Goal: Task Accomplishment & Management: Complete application form

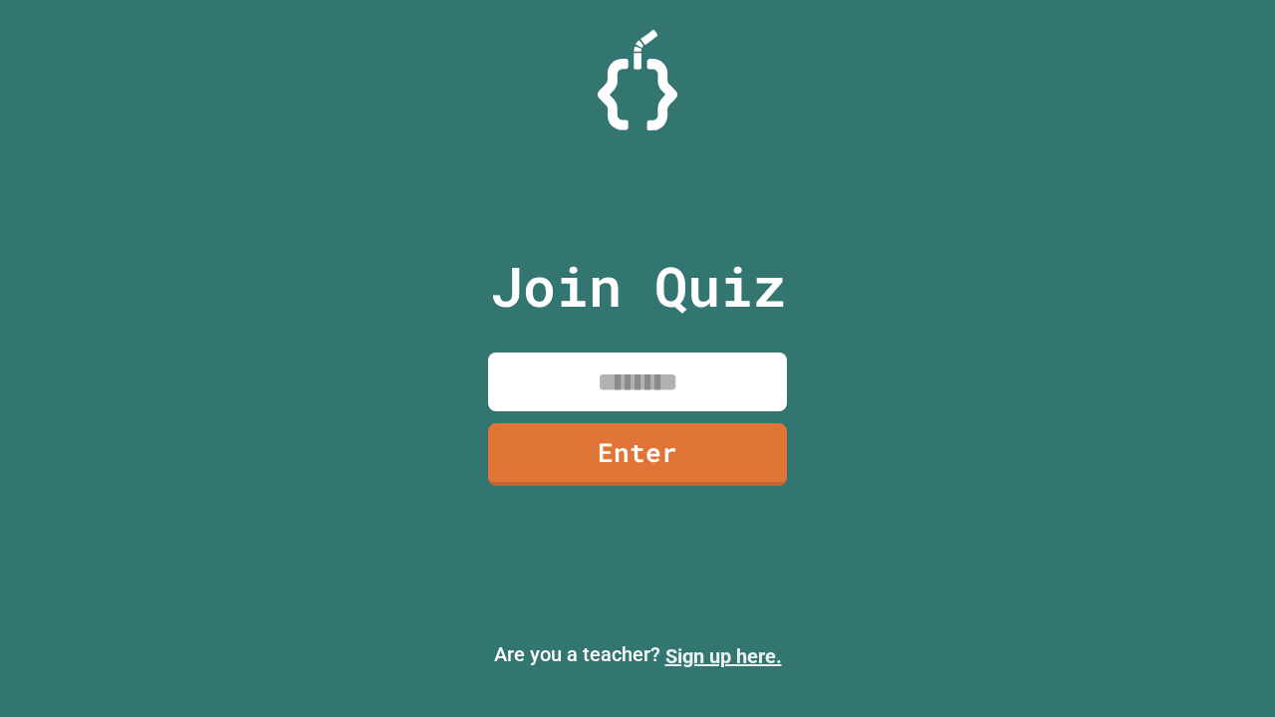
click at [723, 656] on link "Sign up here." at bounding box center [723, 656] width 117 height 24
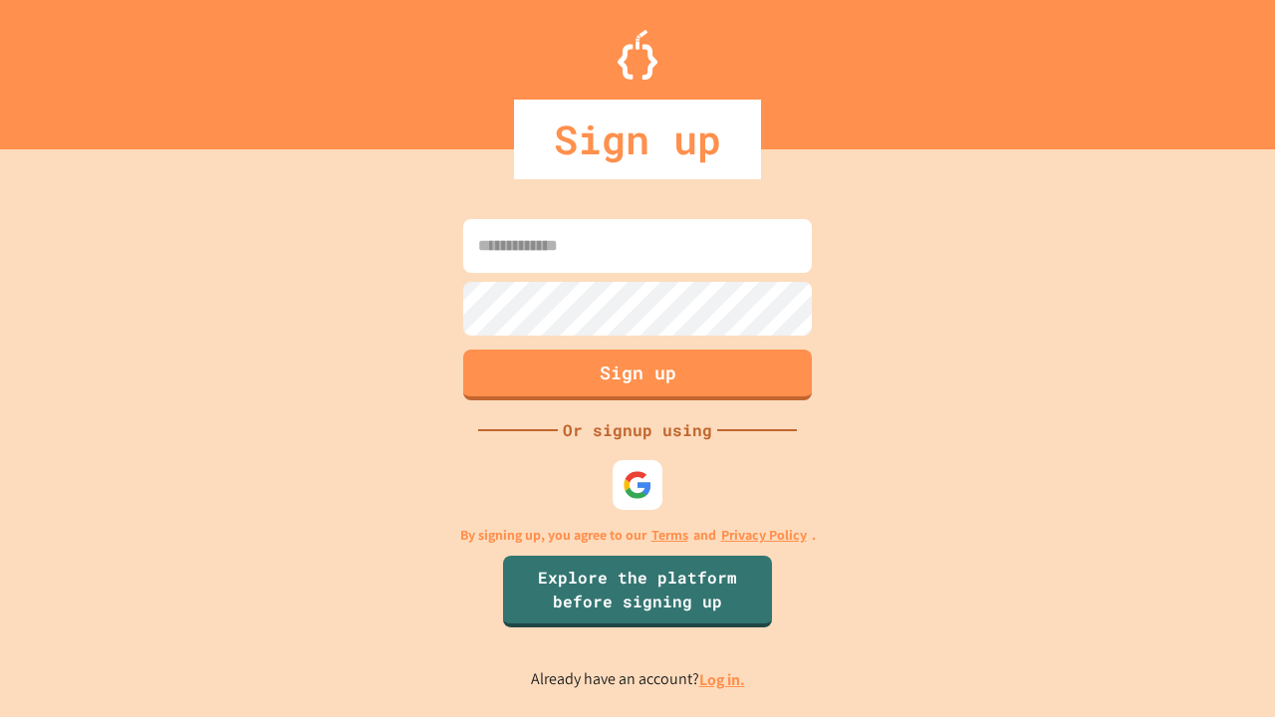
click at [723, 679] on link "Log in." at bounding box center [722, 679] width 46 height 21
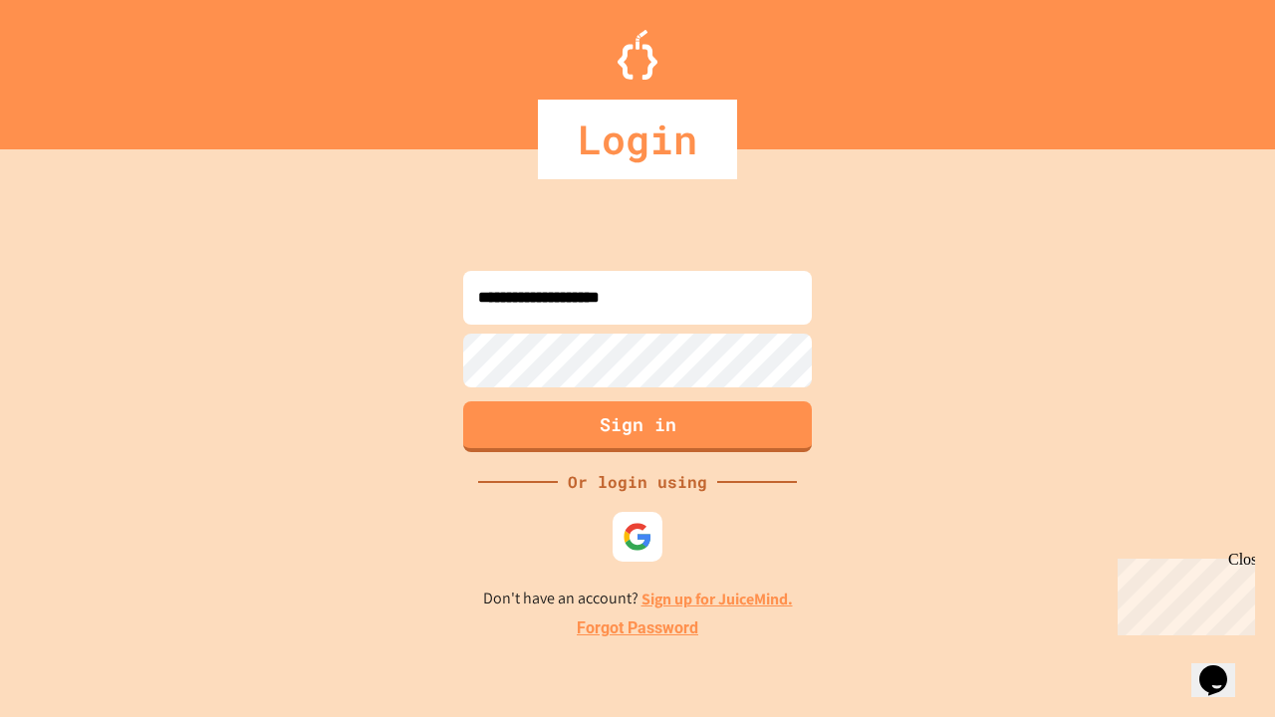
type input "**********"
